Goal: Find specific page/section: Find specific page/section

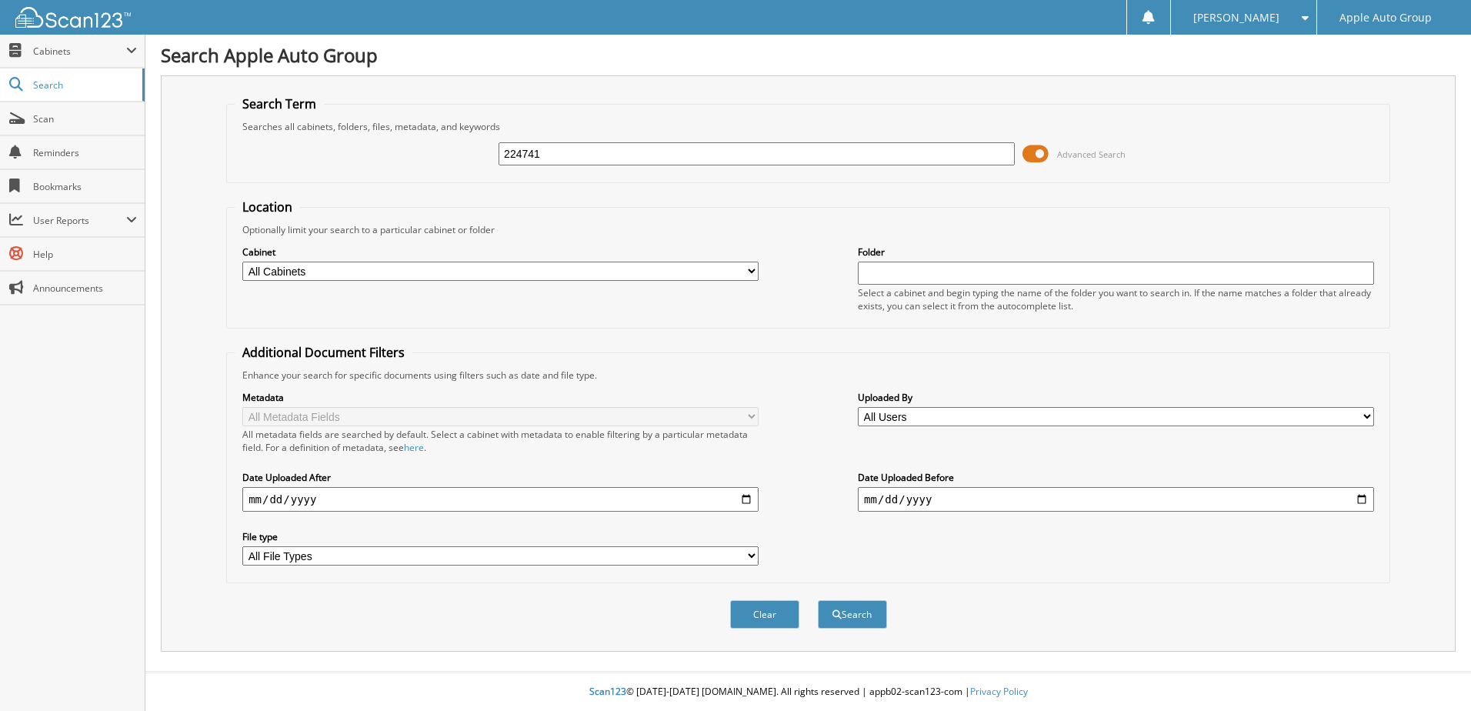
type input "224741"
click at [818, 600] on button "Search" at bounding box center [852, 614] width 69 height 28
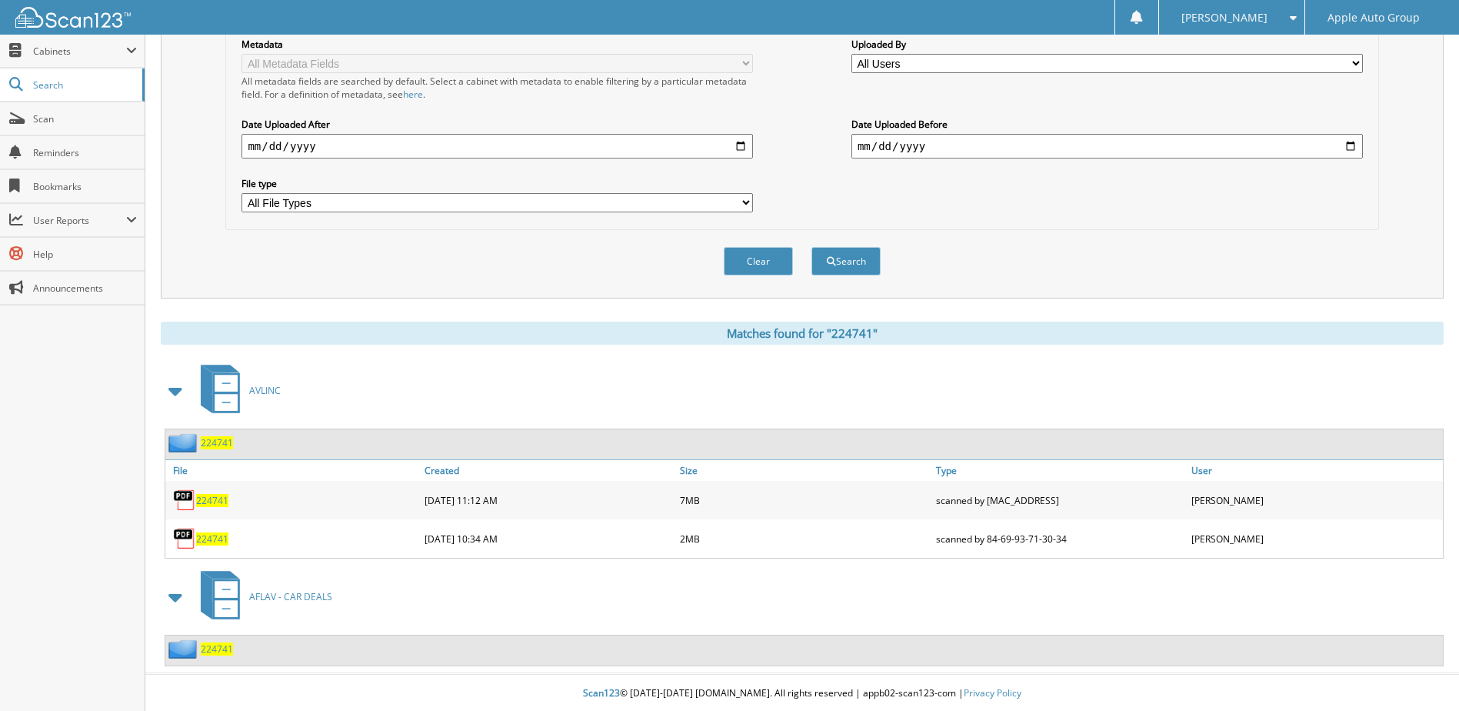
scroll to position [355, 0]
click at [211, 655] on div "224741" at bounding box center [199, 647] width 68 height 19
click at [215, 644] on span "224741" at bounding box center [217, 647] width 32 height 13
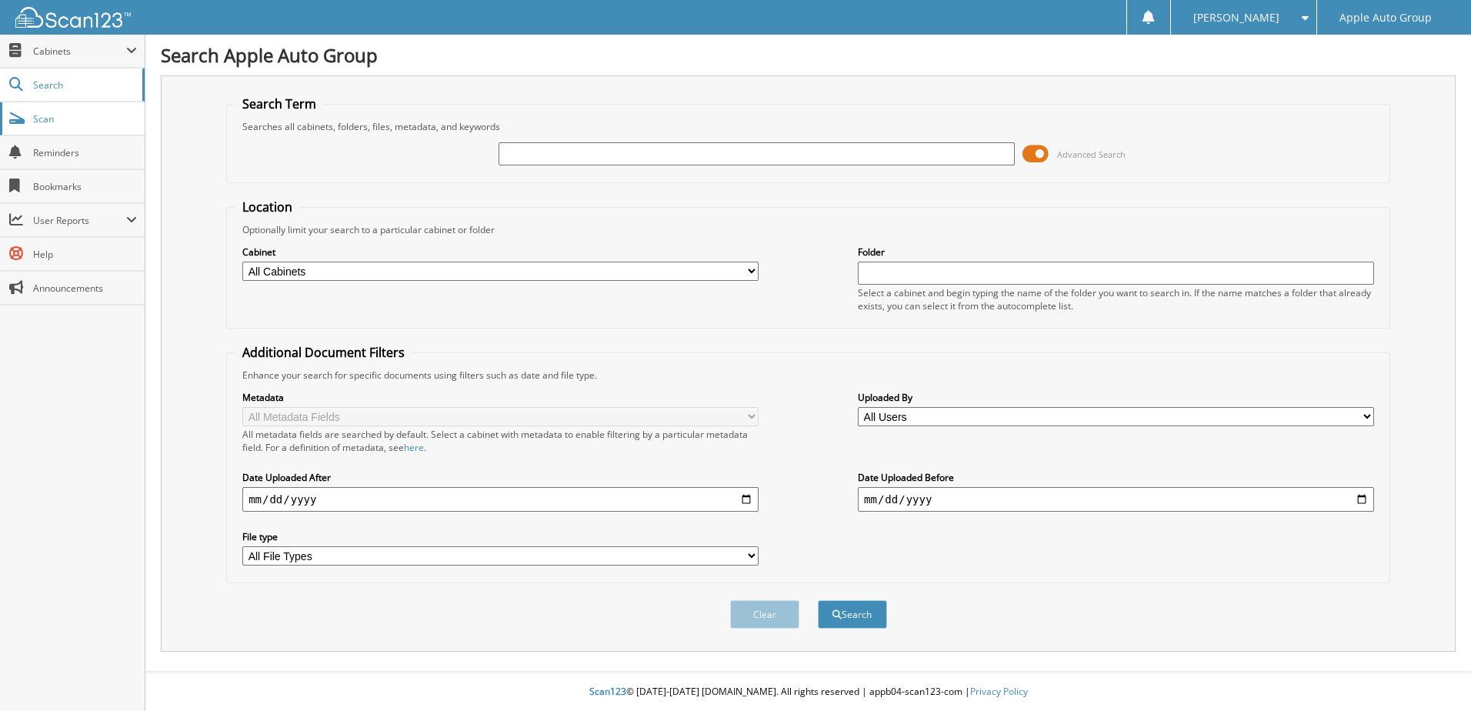
click at [91, 128] on link "Scan" at bounding box center [72, 118] width 145 height 33
